Goal: Find specific page/section: Find specific page/section

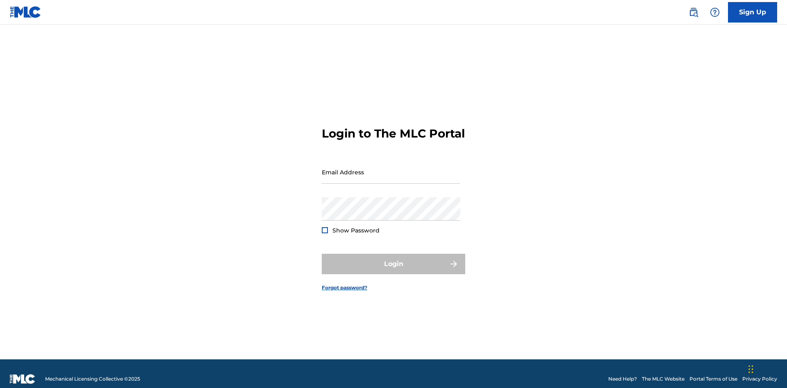
scroll to position [11, 0]
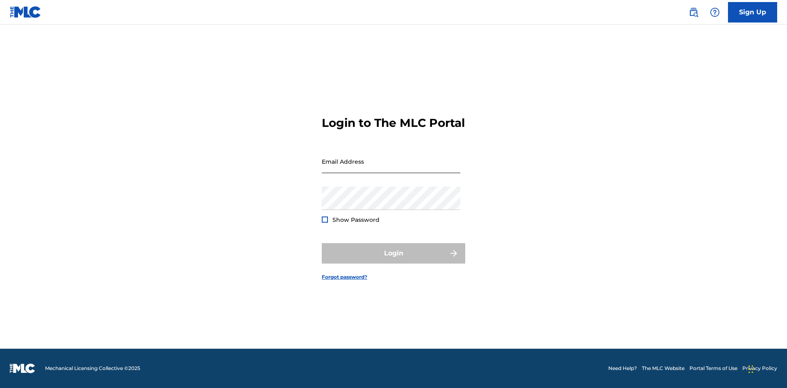
click at [391, 168] on input "Email Address" at bounding box center [391, 161] width 139 height 23
type input "[PERSON_NAME][EMAIL_ADDRESS][PERSON_NAME][DOMAIN_NAME]"
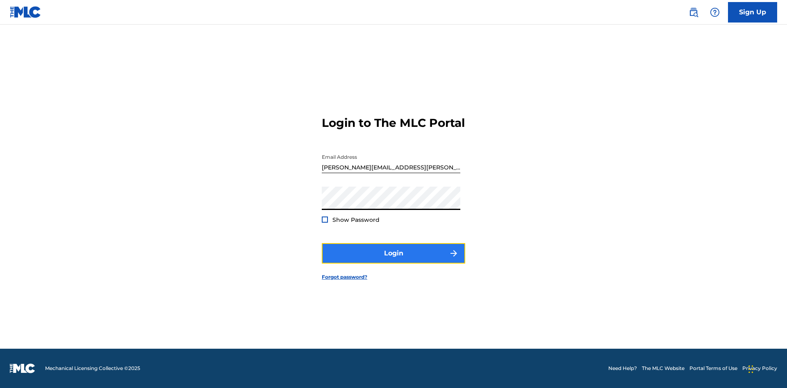
click at [393, 261] on button "Login" at bounding box center [393, 253] width 143 height 20
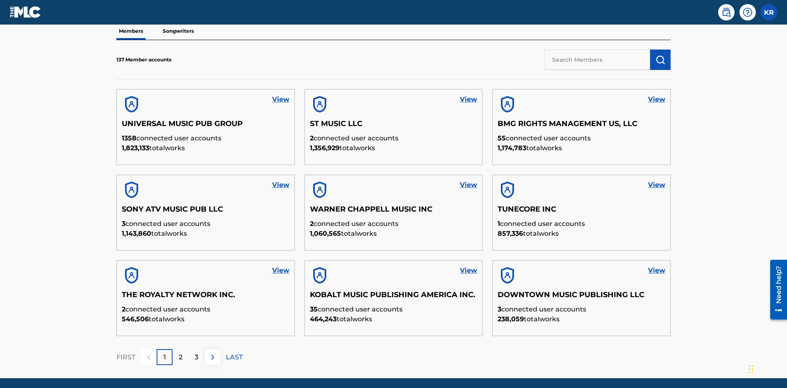
click at [597, 59] on input "text" at bounding box center [597, 60] width 106 height 20
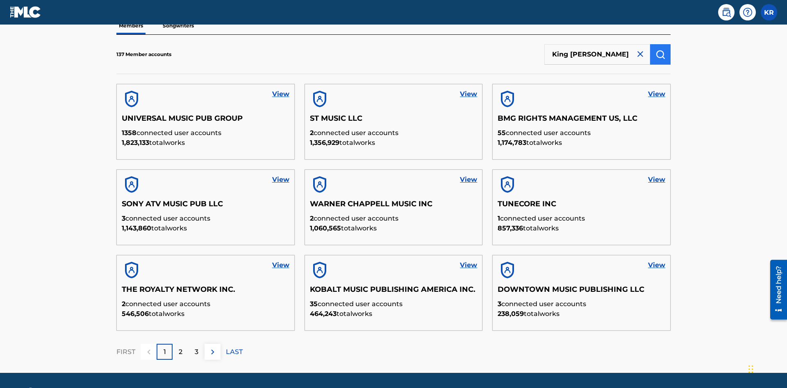
type input "King [PERSON_NAME]"
click at [660, 54] on img "submit" at bounding box center [660, 55] width 10 height 10
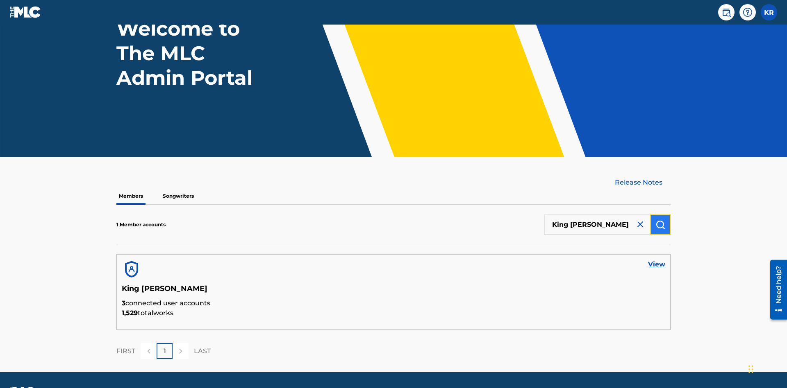
scroll to position [91, 0]
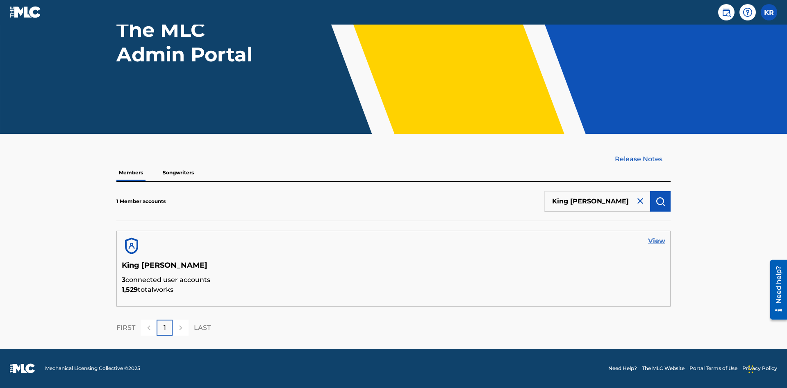
click at [656, 241] on link "View" at bounding box center [656, 241] width 17 height 10
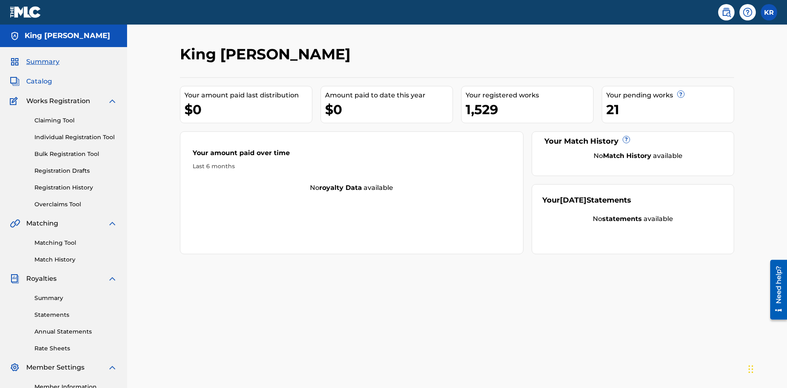
click at [39, 77] on span "Catalog" at bounding box center [39, 82] width 26 height 10
